Goal: Entertainment & Leisure: Consume media (video, audio)

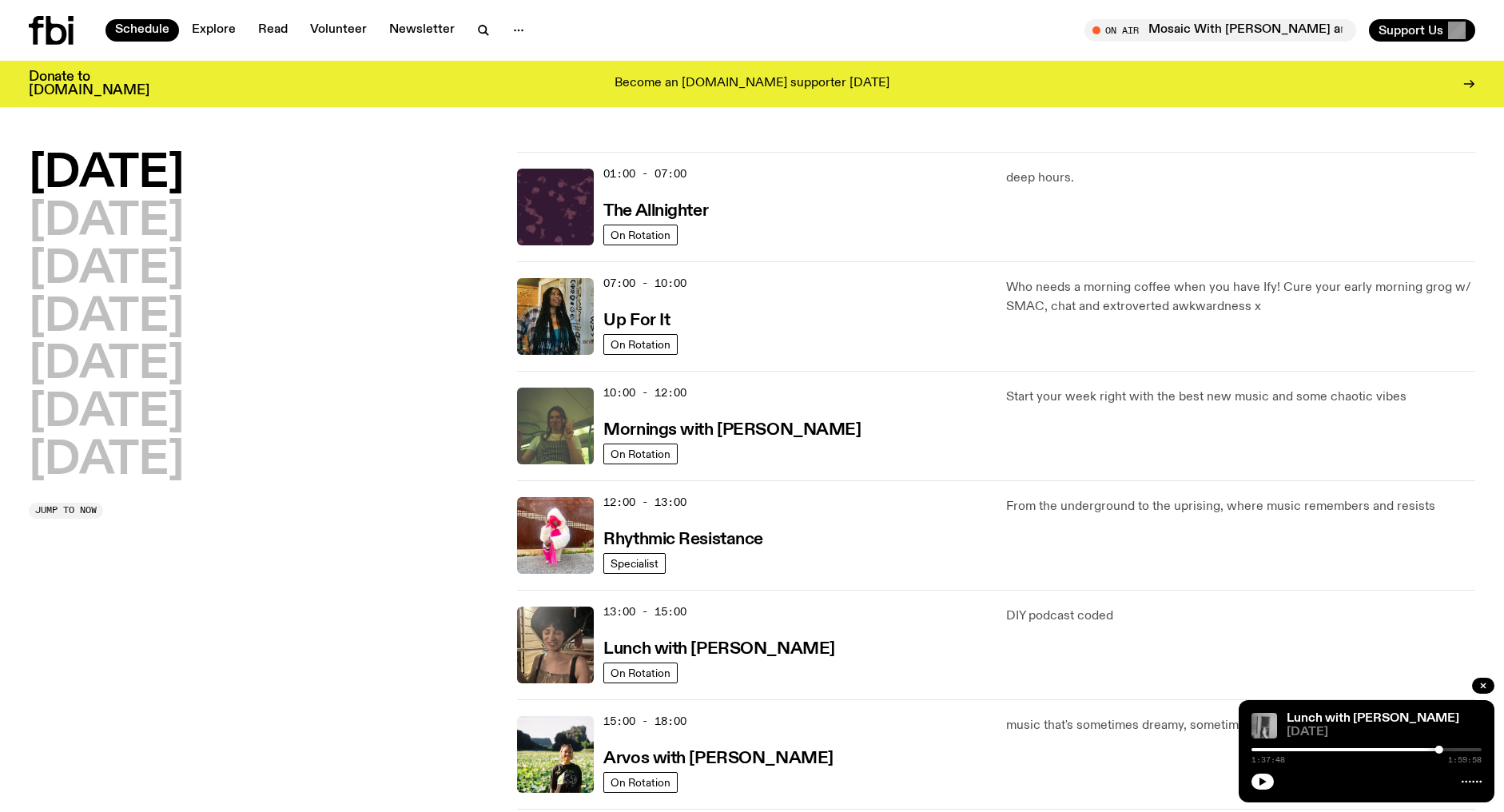
click at [56, 32] on icon at bounding box center [51, 31] width 45 height 29
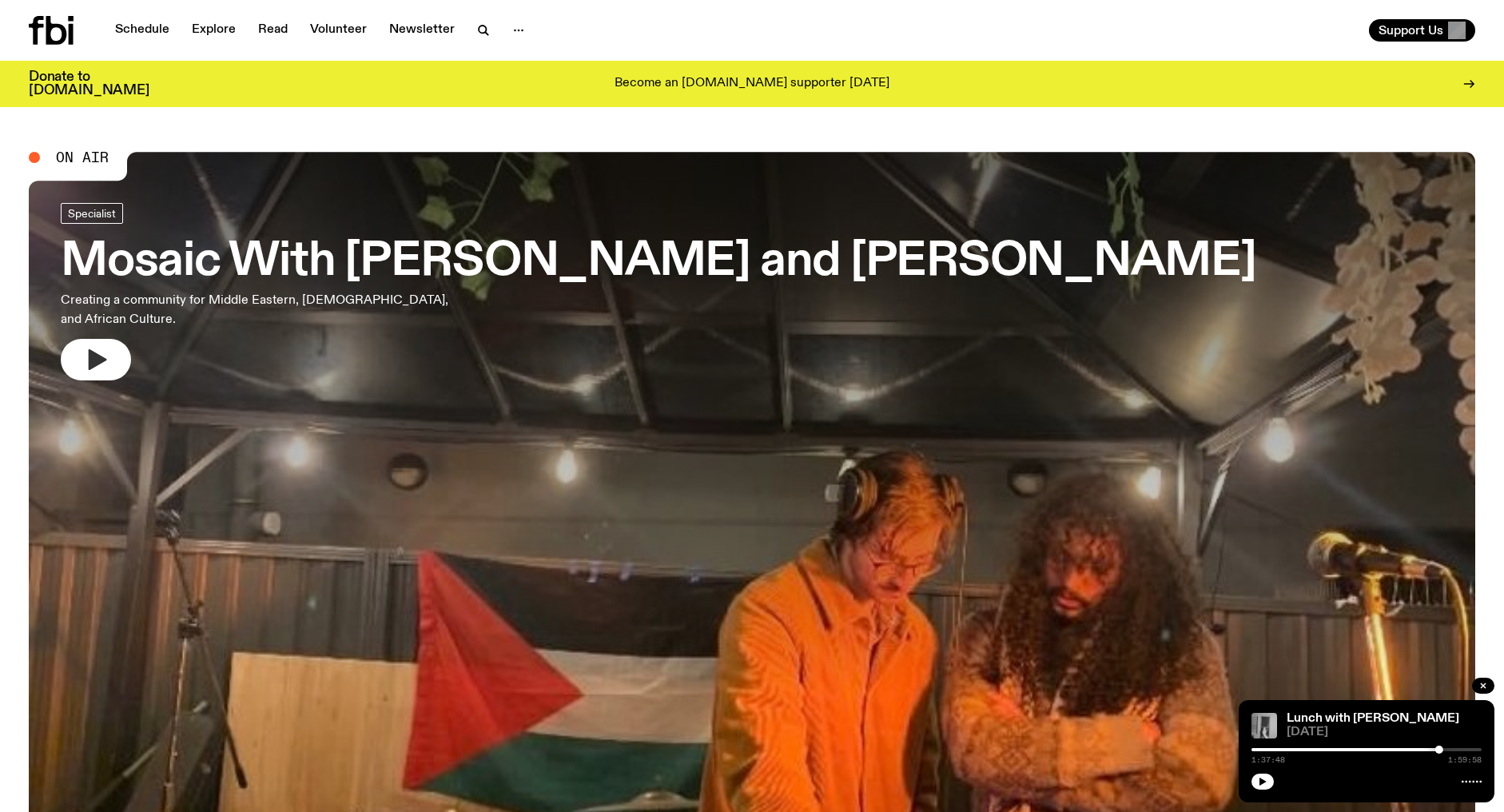
click at [103, 349] on icon "button" at bounding box center [97, 360] width 18 height 21
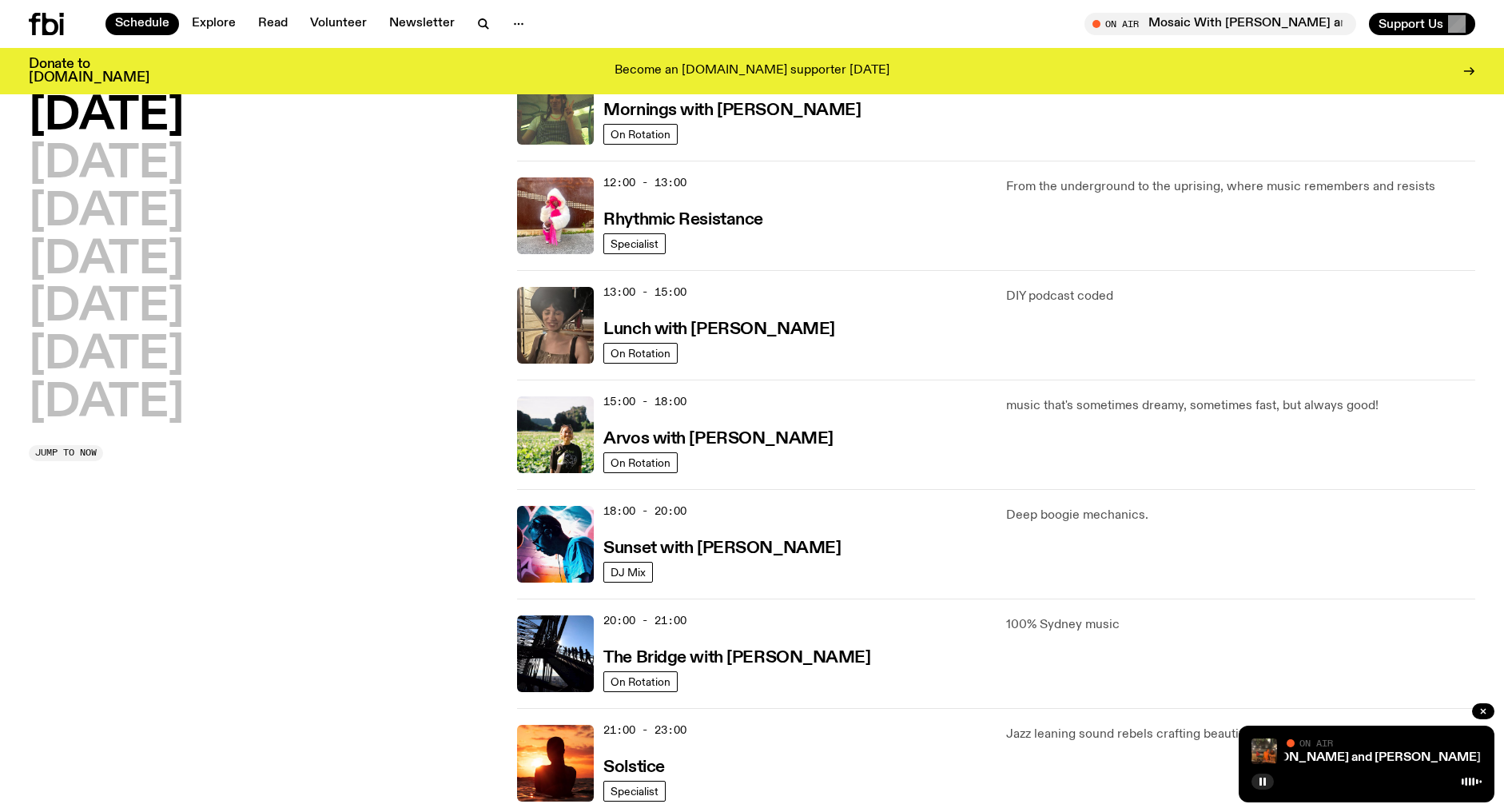
scroll to position [471, 0]
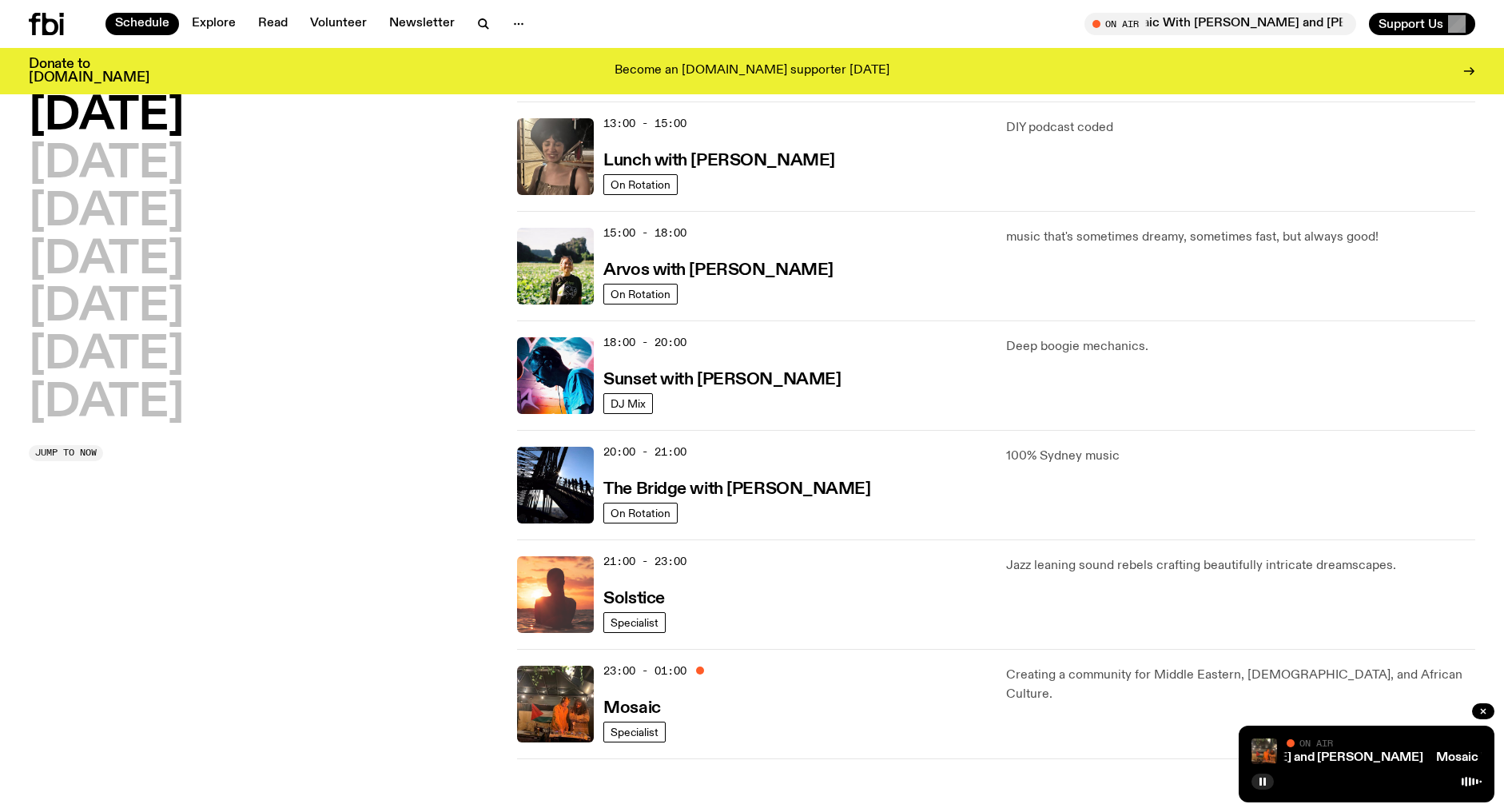
click at [560, 590] on img at bounding box center [555, 594] width 76 height 76
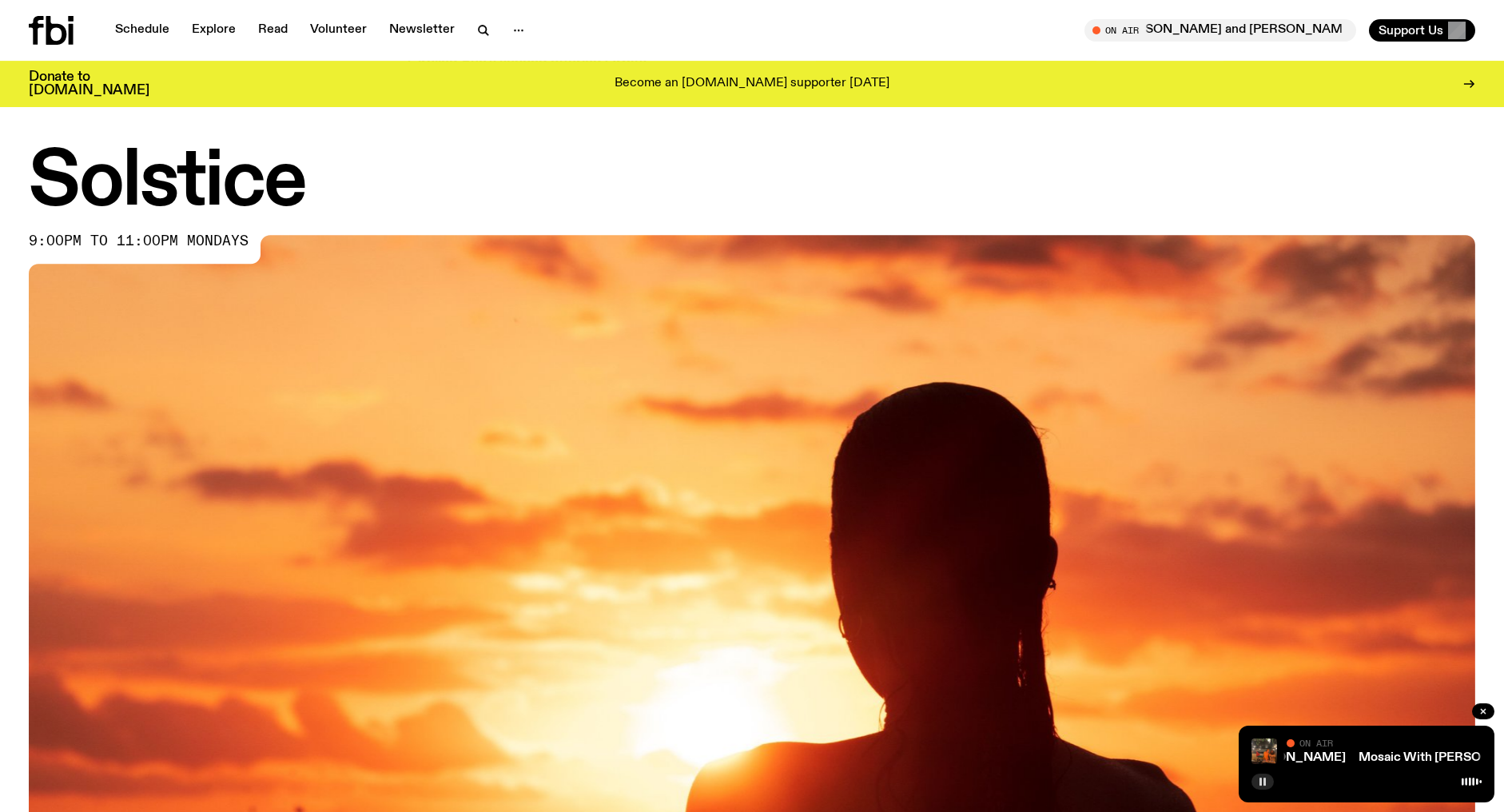
click at [1263, 780] on icon "button" at bounding box center [1263, 781] width 10 height 10
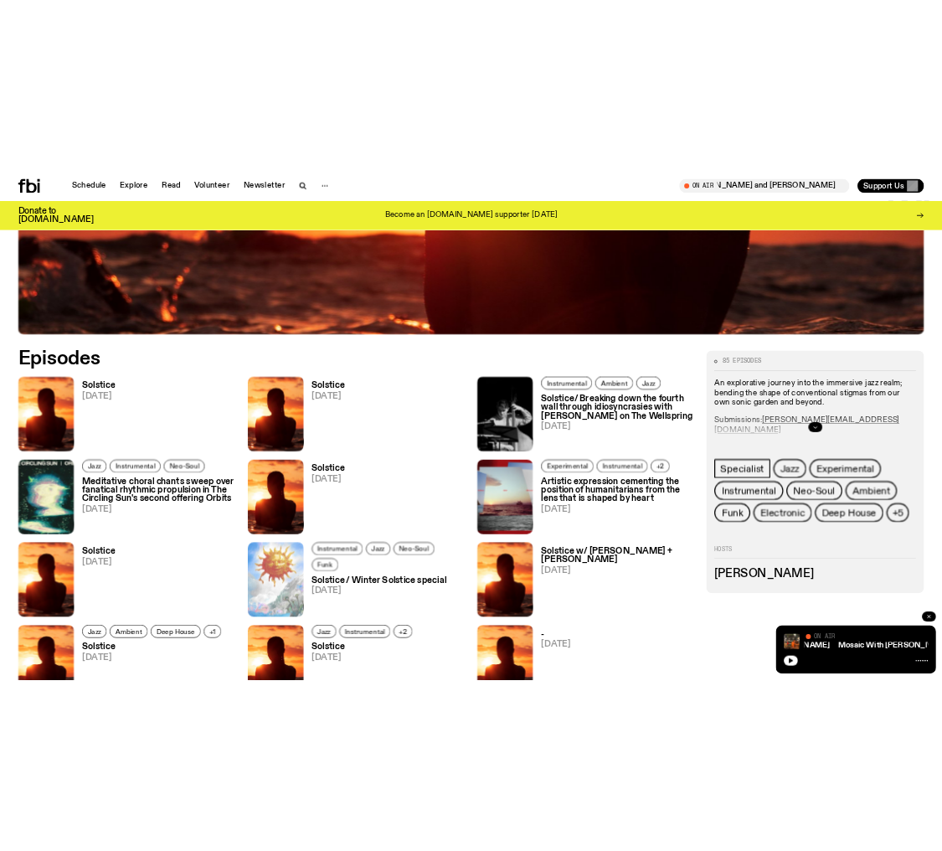
scroll to position [848, 0]
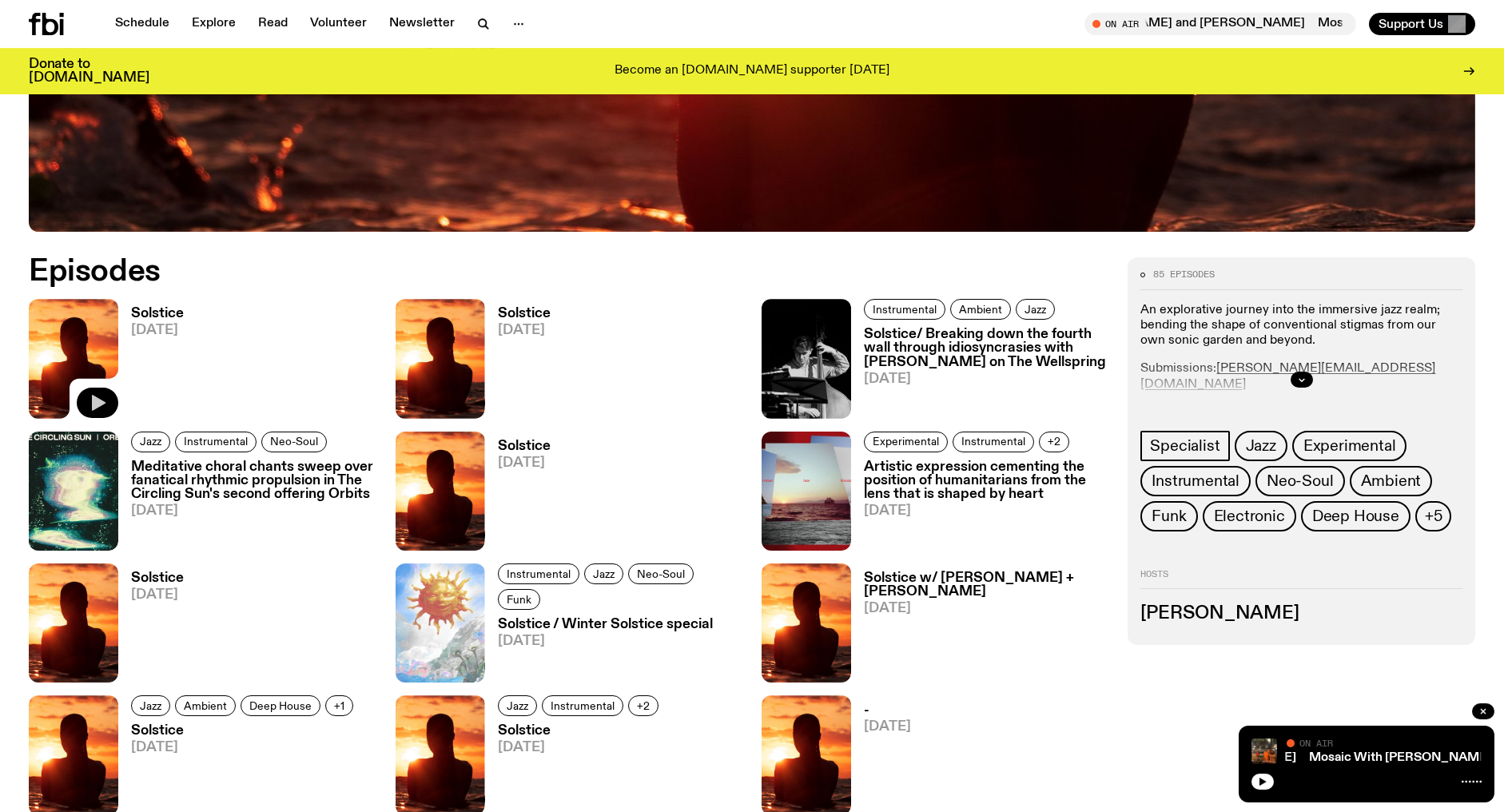
click at [104, 404] on icon "button" at bounding box center [98, 403] width 13 height 16
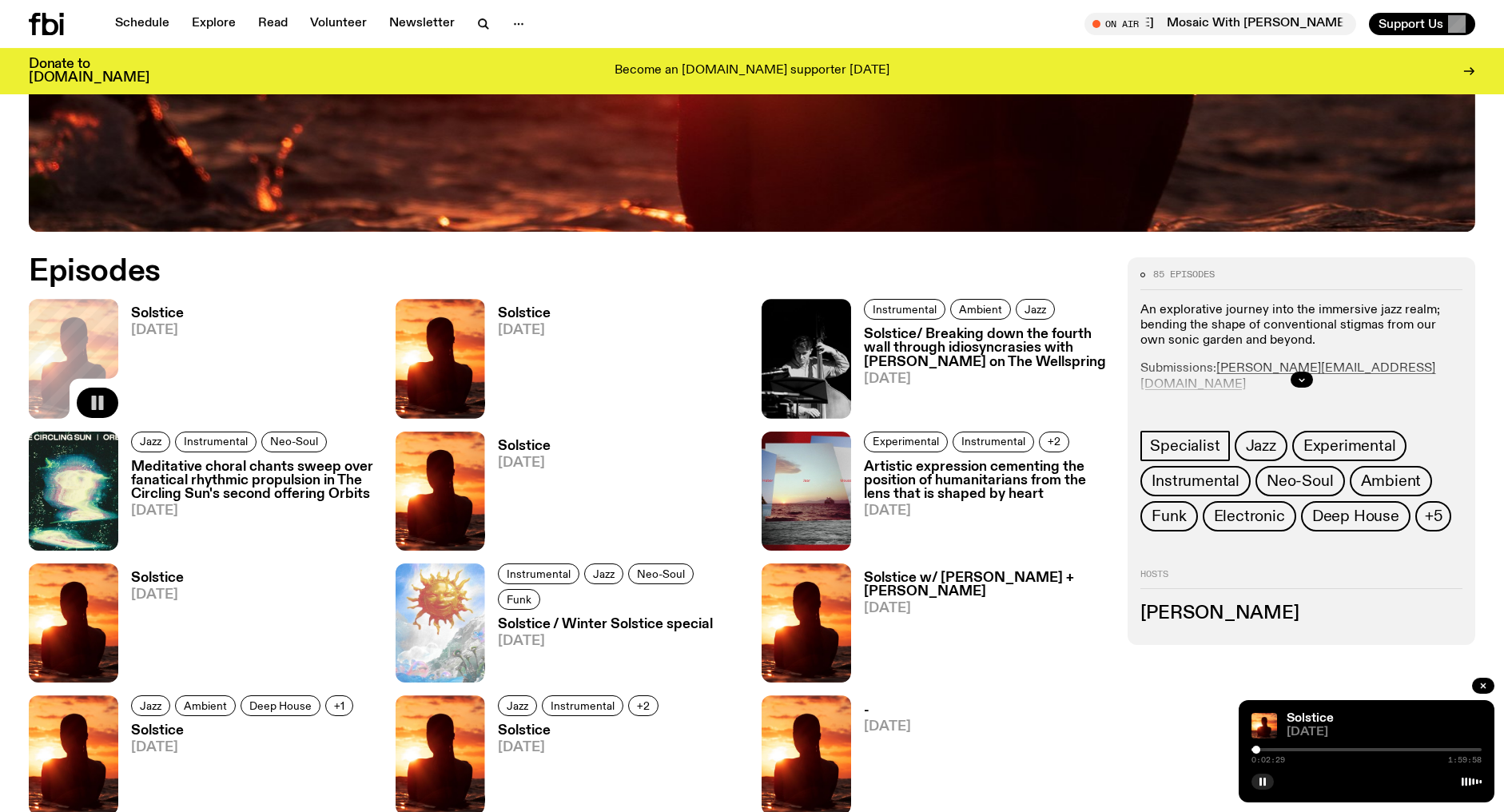
click at [1257, 752] on div at bounding box center [1256, 749] width 8 height 8
click at [1269, 752] on div "0:05:17 1:59:58" at bounding box center [1367, 755] width 230 height 19
click at [1269, 751] on div at bounding box center [1269, 749] width 8 height 8
click at [1272, 751] on div at bounding box center [1272, 749] width 8 height 8
click at [1278, 751] on div at bounding box center [1278, 749] width 8 height 8
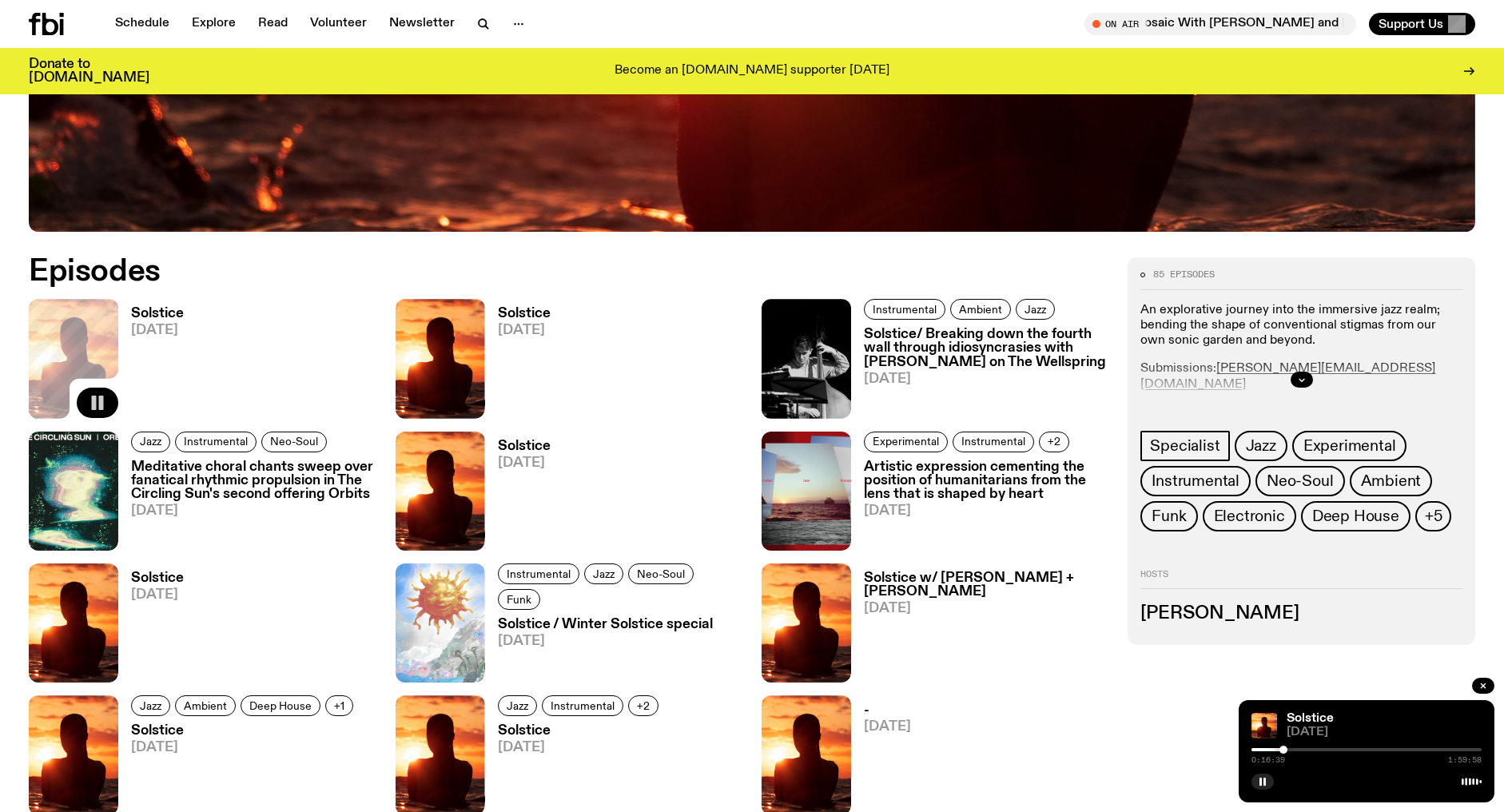
click at [1283, 751] on div at bounding box center [1284, 749] width 8 height 8
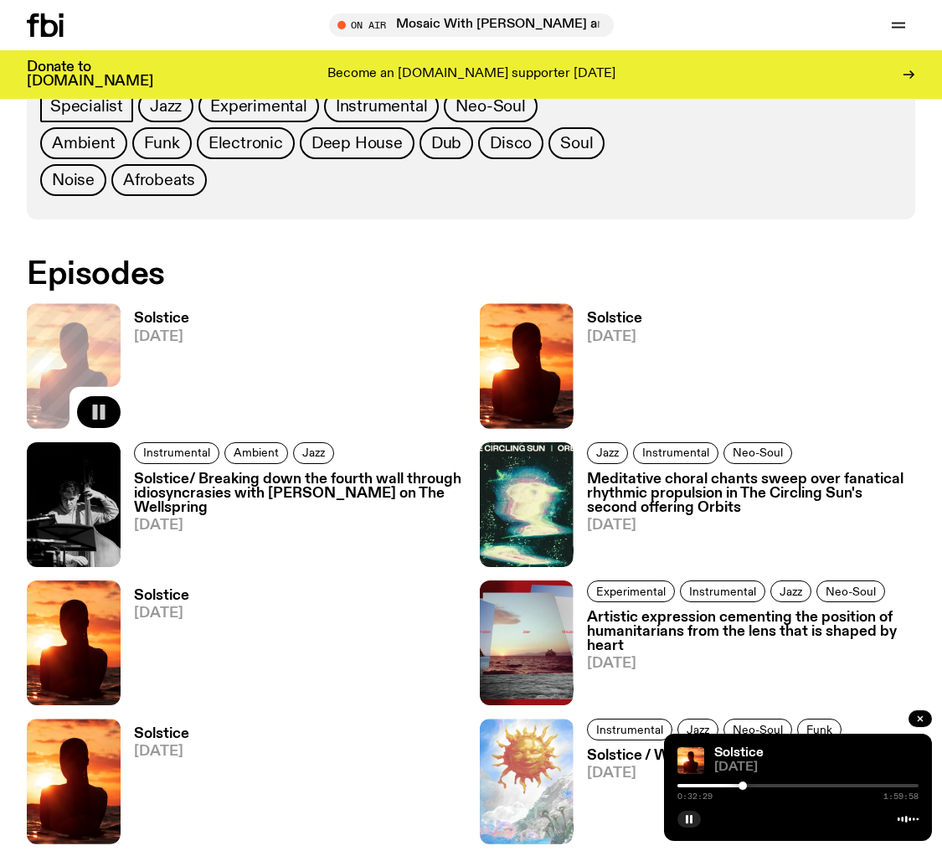
click at [743, 787] on div at bounding box center [743, 785] width 8 height 8
click at [748, 787] on div at bounding box center [748, 785] width 8 height 8
click at [755, 787] on div at bounding box center [754, 785] width 8 height 8
click at [693, 824] on button "button" at bounding box center [689, 819] width 23 height 17
